Goal: Find specific page/section: Find specific page/section

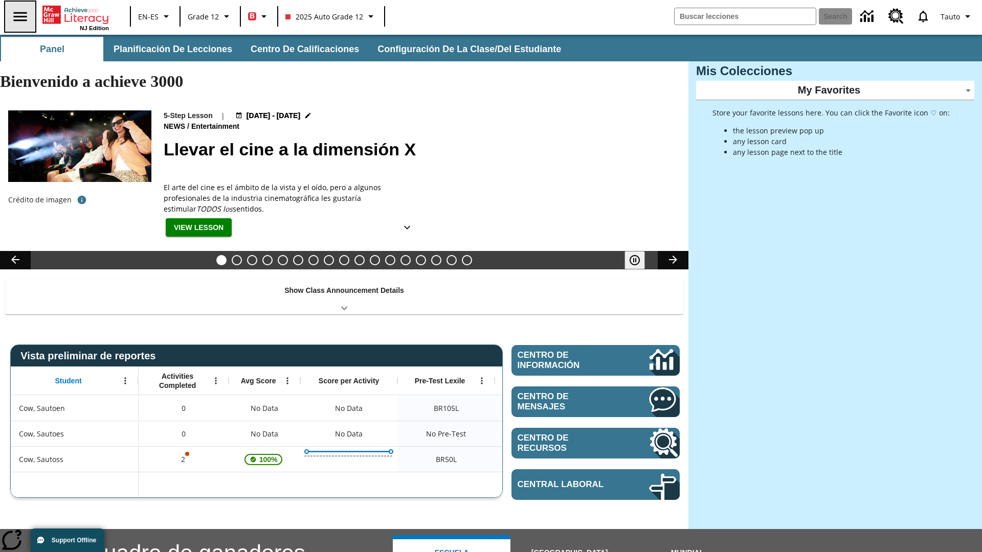
click at [19, 16] on icon "Abrir el menú lateral" at bounding box center [19, 16] width 13 height 9
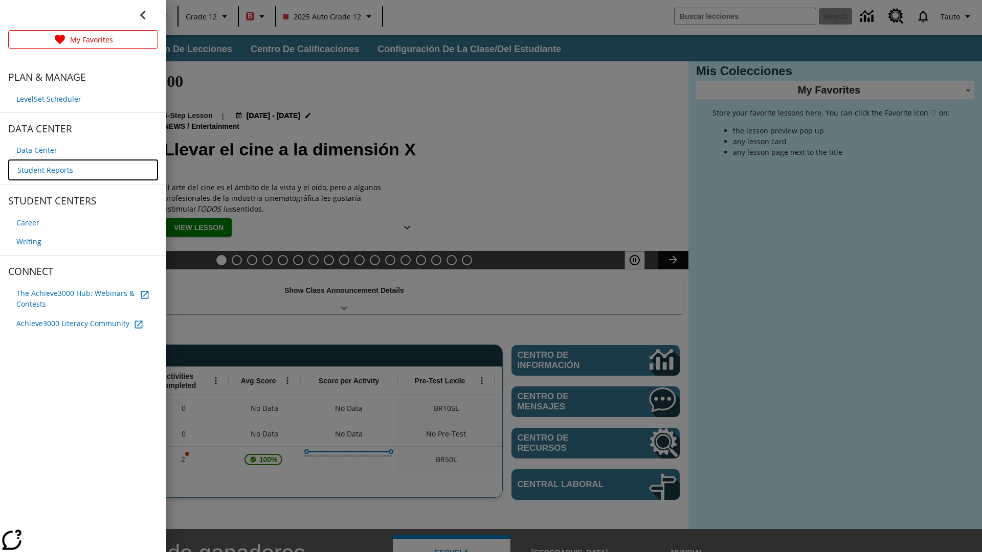
click at [44, 169] on span "Student Reports" at bounding box center [45, 170] width 56 height 11
